Goal: Navigation & Orientation: Find specific page/section

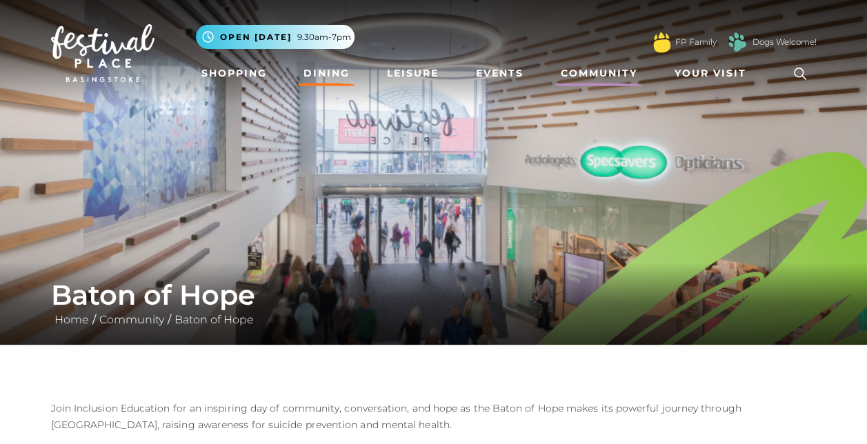
click at [335, 69] on link "Dining" at bounding box center [326, 74] width 57 height 26
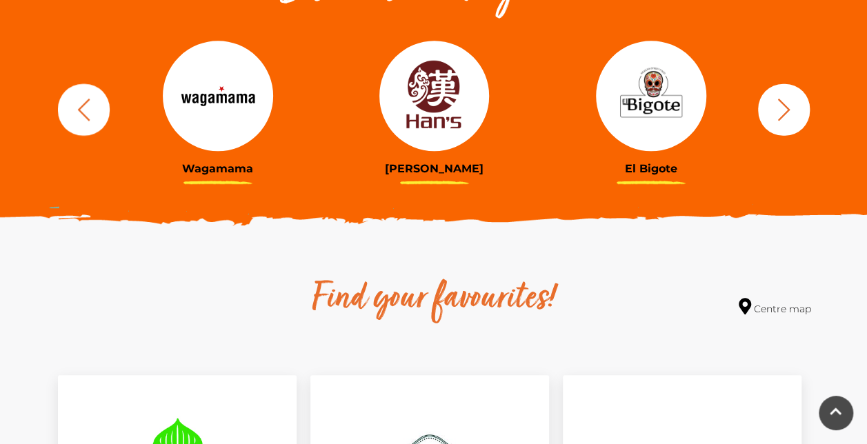
scroll to position [550, 0]
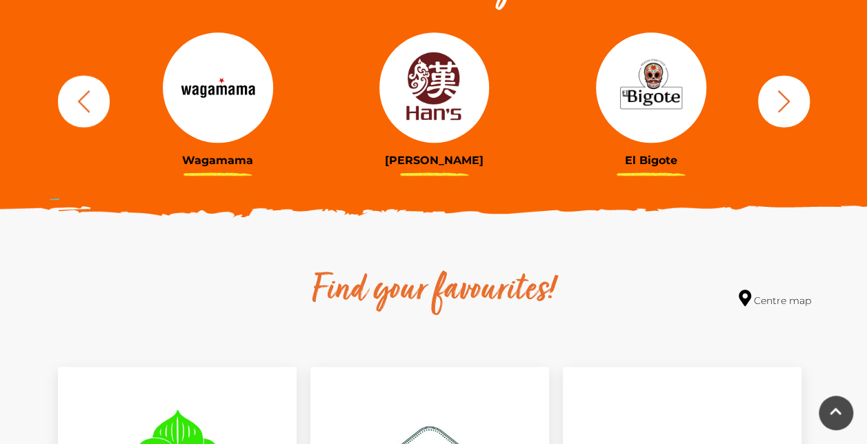
click at [795, 106] on icon "button" at bounding box center [784, 101] width 26 height 26
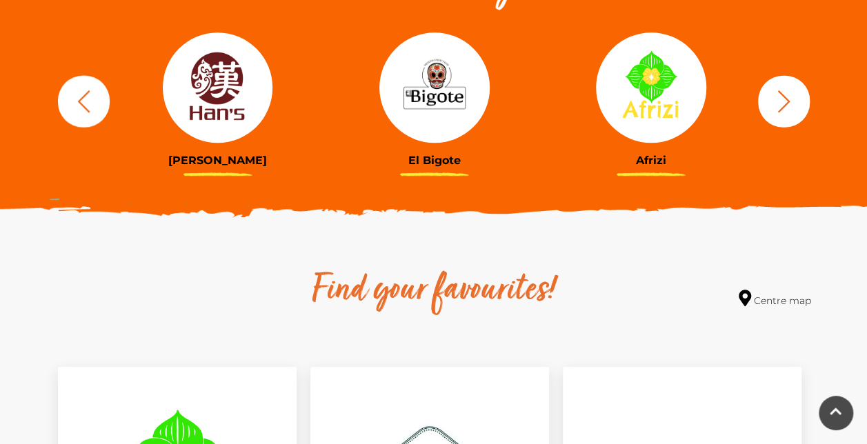
click at [795, 106] on icon "button" at bounding box center [784, 101] width 26 height 26
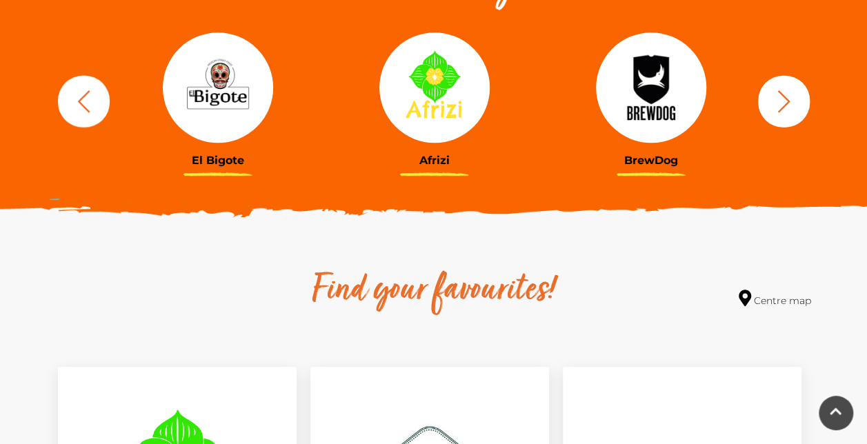
click at [793, 105] on icon "button" at bounding box center [784, 101] width 26 height 26
click at [786, 92] on icon "button" at bounding box center [784, 101] width 26 height 26
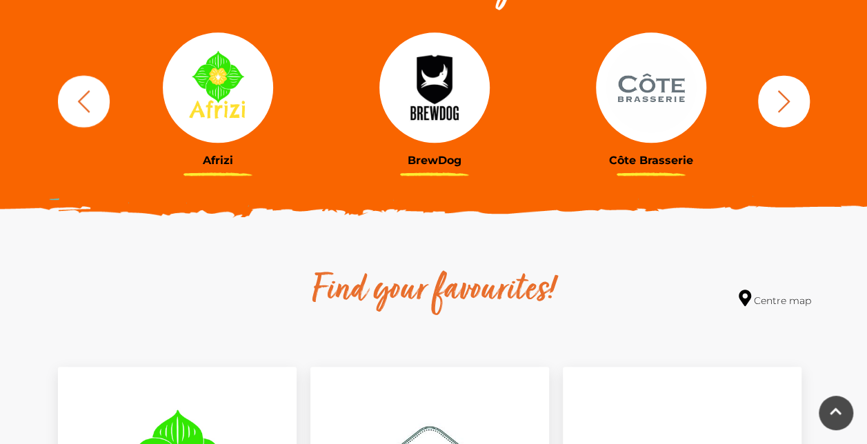
click at [786, 92] on icon "button" at bounding box center [784, 101] width 26 height 26
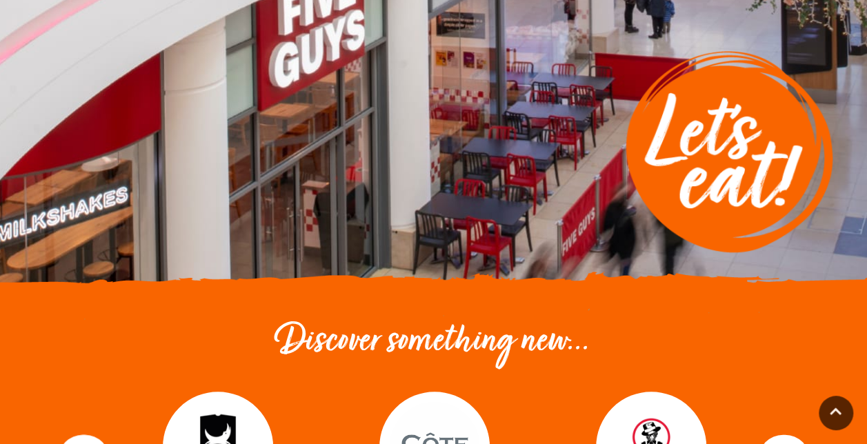
scroll to position [0, 0]
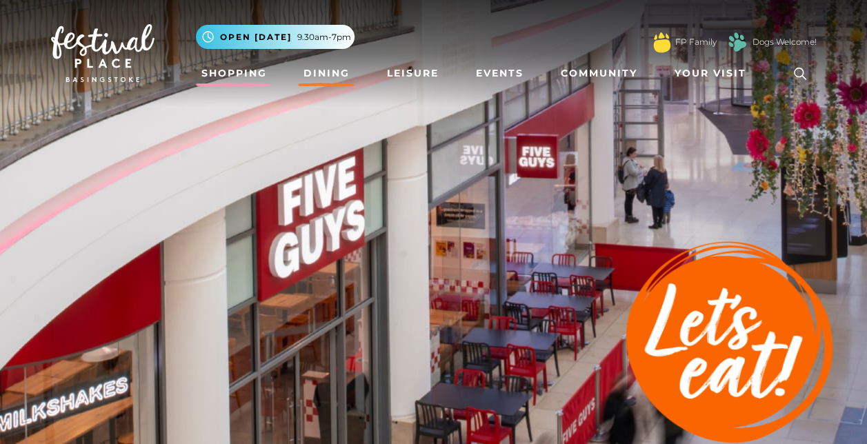
click at [236, 77] on link "Shopping" at bounding box center [234, 74] width 77 height 26
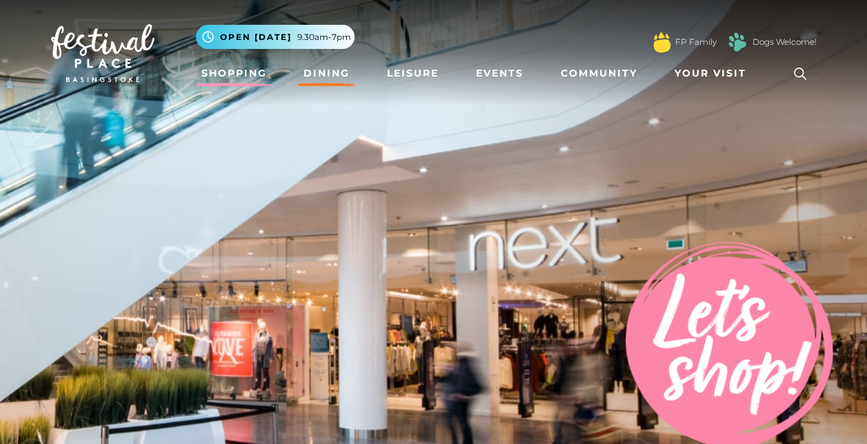
click at [335, 71] on link "Dining" at bounding box center [326, 74] width 57 height 26
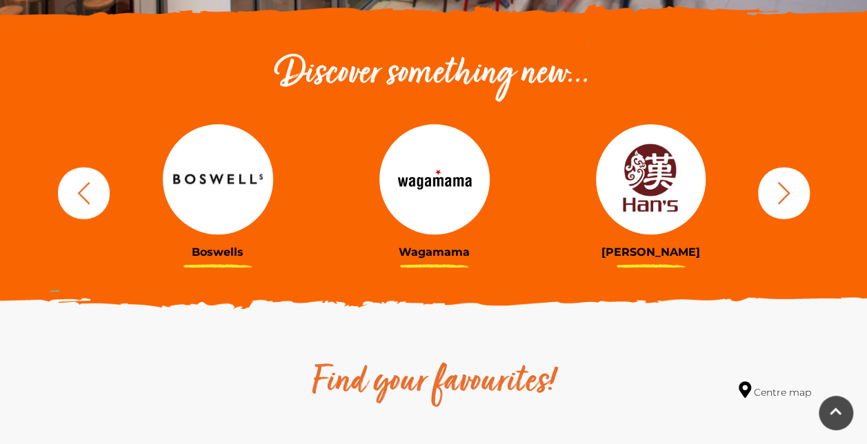
scroll to position [460, 0]
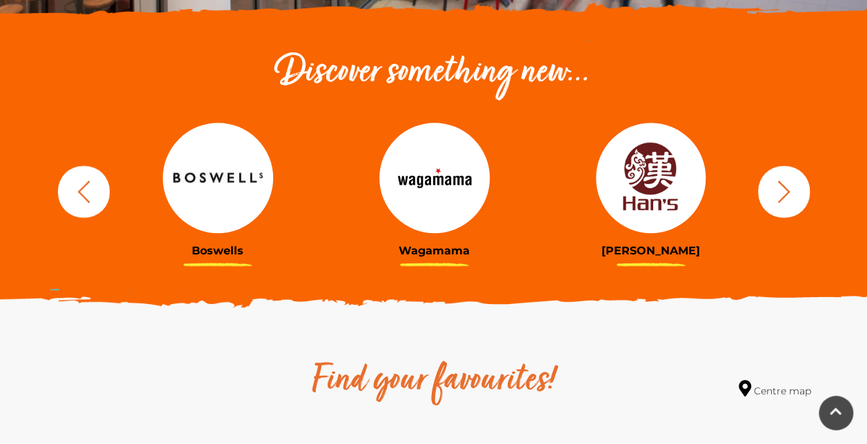
click at [91, 193] on icon "button" at bounding box center [84, 192] width 26 height 26
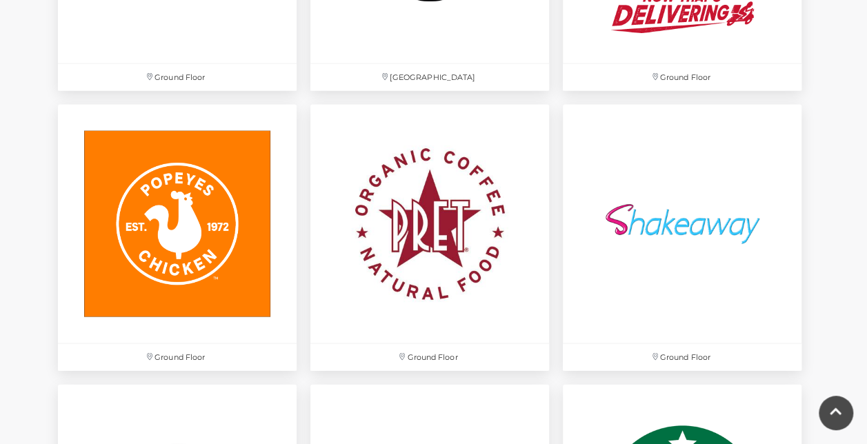
scroll to position [3895, 0]
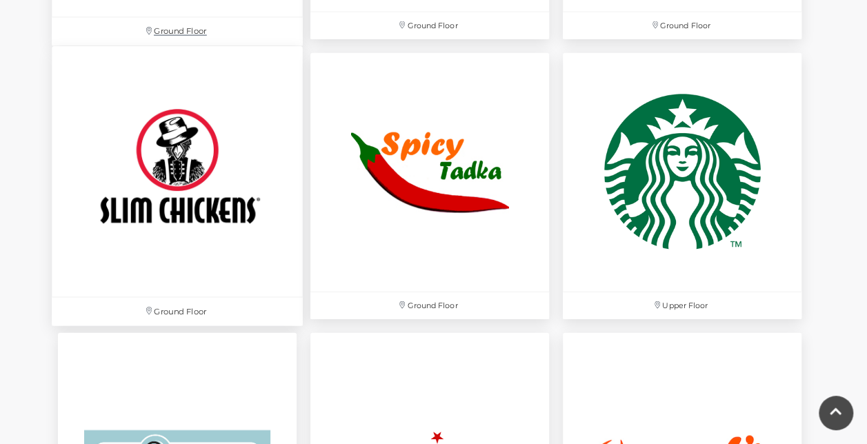
click at [212, 256] on img at bounding box center [177, 171] width 251 height 251
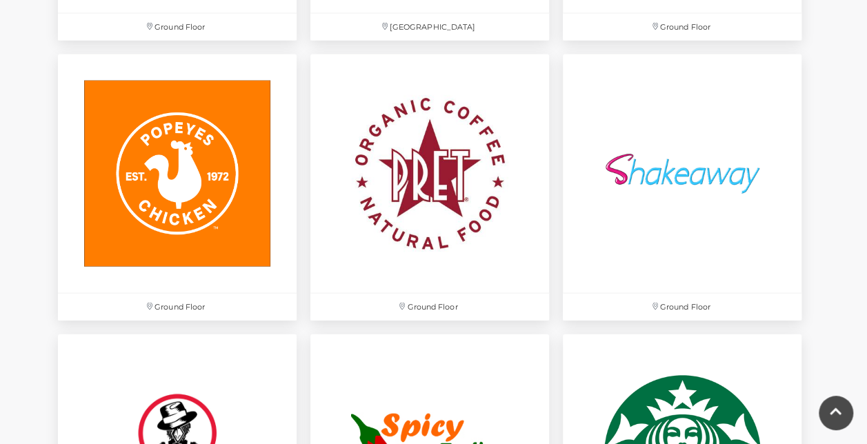
scroll to position [3941, 0]
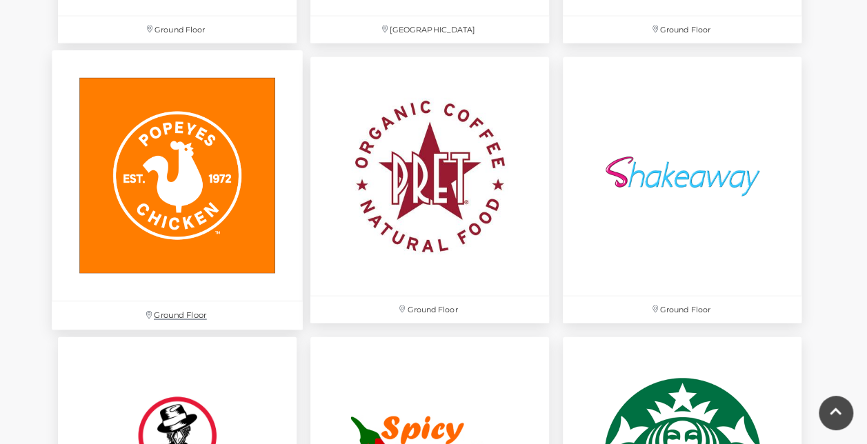
click at [166, 201] on img at bounding box center [177, 175] width 251 height 251
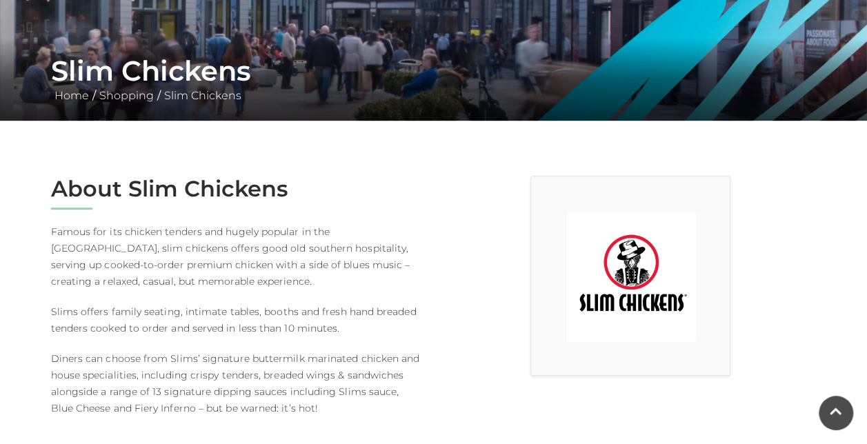
scroll to position [233, 0]
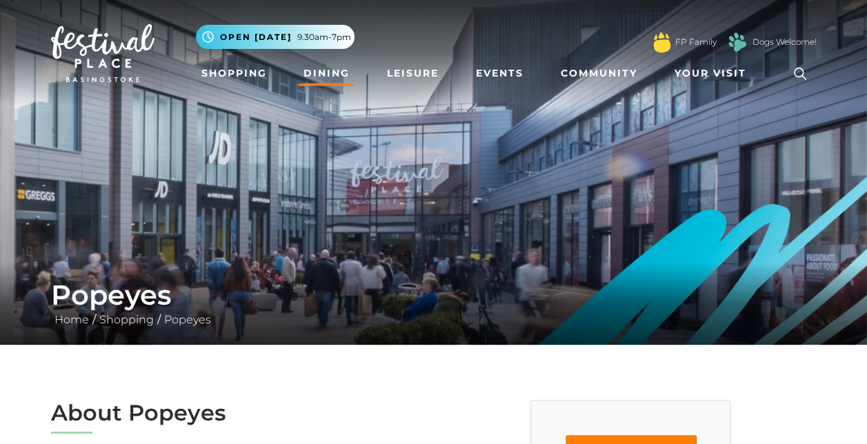
click at [324, 72] on link "Dining" at bounding box center [326, 74] width 57 height 26
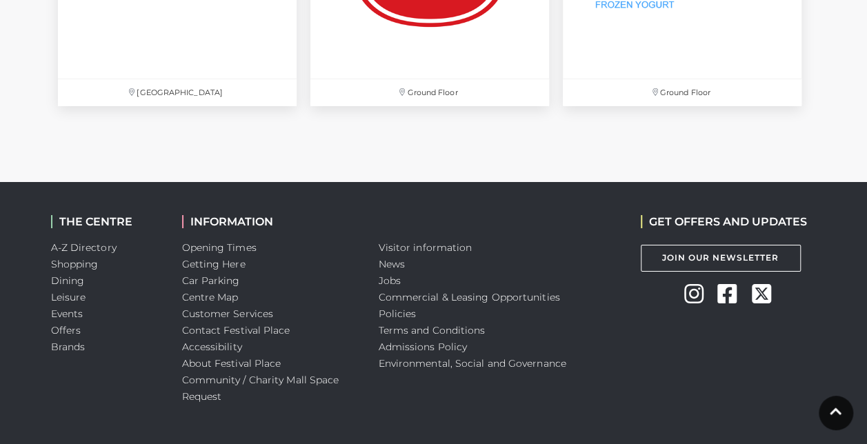
scroll to position [5048, 0]
